Goal: Information Seeking & Learning: Learn about a topic

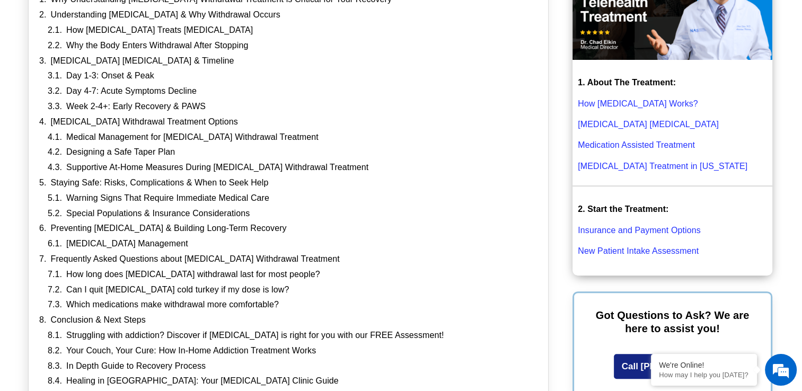
scroll to position [334, 0]
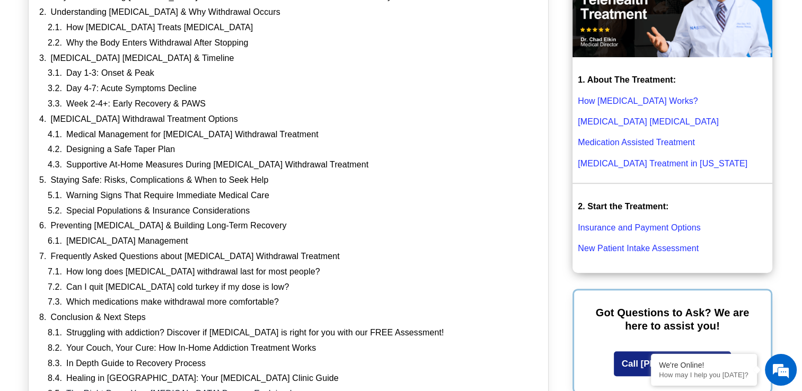
click at [669, 123] on link "Opioid Withdrawal Symptoms" at bounding box center [647, 121] width 141 height 9
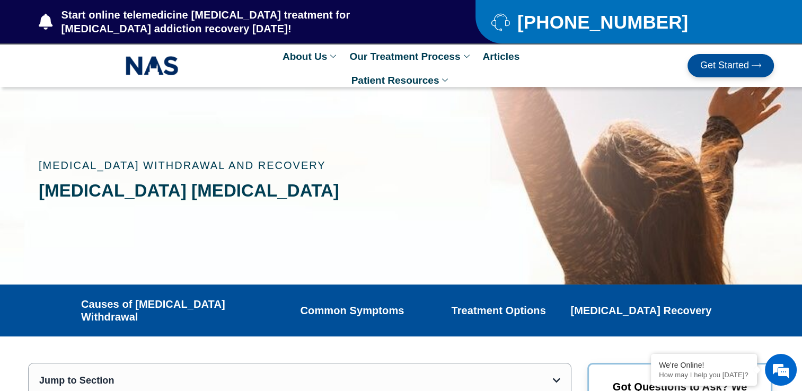
click at [353, 304] on link "Common Symptoms" at bounding box center [352, 310] width 104 height 13
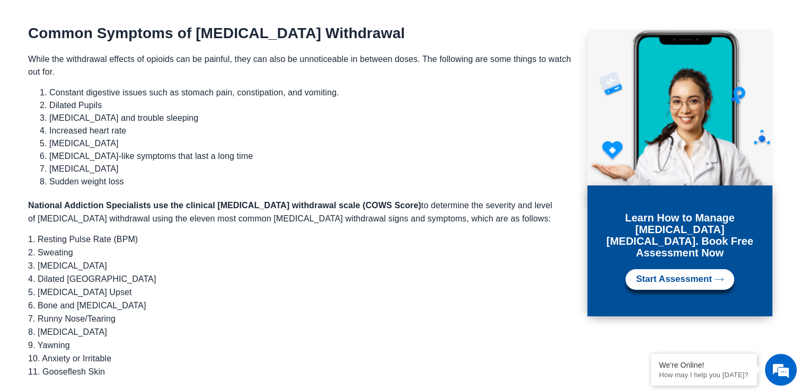
click at [353, 303] on p "1. Resting Pulse Rate (BPM) 2. Sweating 3. Restlessness 4. Dilated Pupils 5. Ga…" at bounding box center [294, 306] width 532 height 146
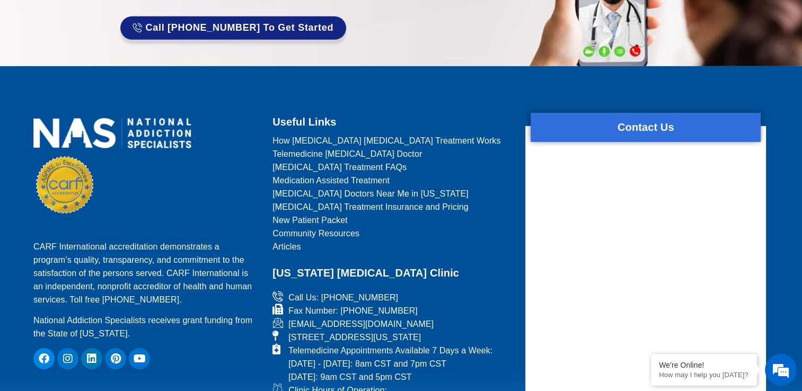
scroll to position [3362, 0]
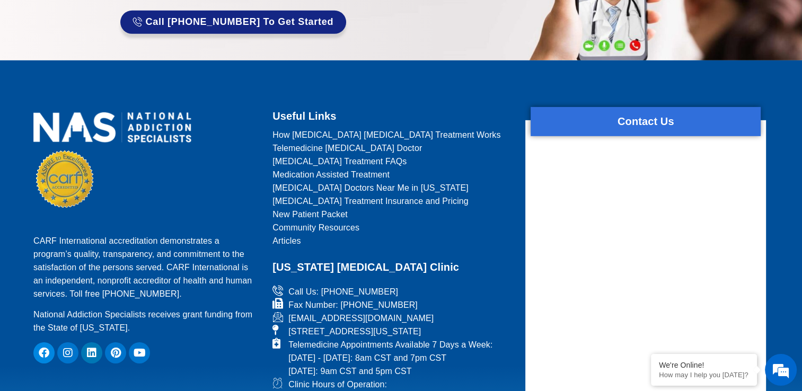
click at [403, 194] on span "[MEDICAL_DATA] Treatment Insurance and Pricing" at bounding box center [370, 200] width 196 height 13
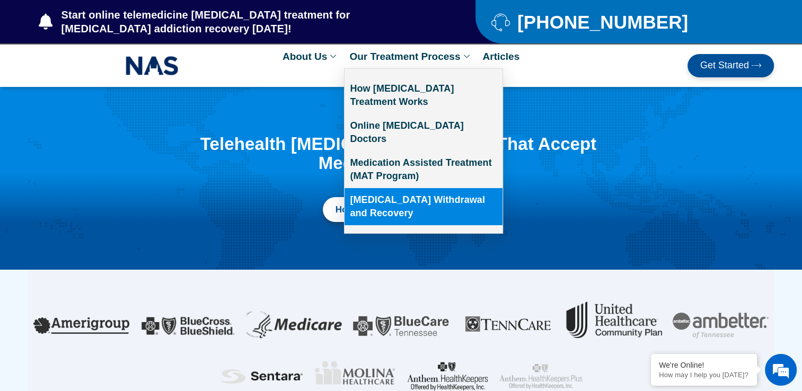
click at [364, 188] on link "[MEDICAL_DATA] Withdrawal and Recovery" at bounding box center [423, 206] width 158 height 37
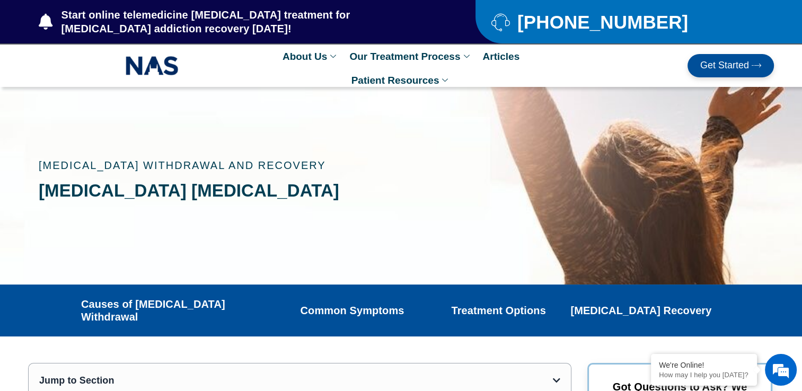
click at [528, 136] on div at bounding box center [401, 186] width 802 height 198
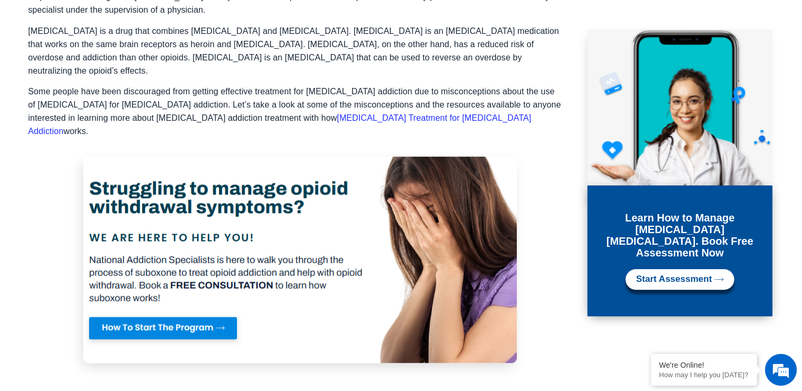
scroll to position [1511, 0]
